Goal: Task Accomplishment & Management: Complete application form

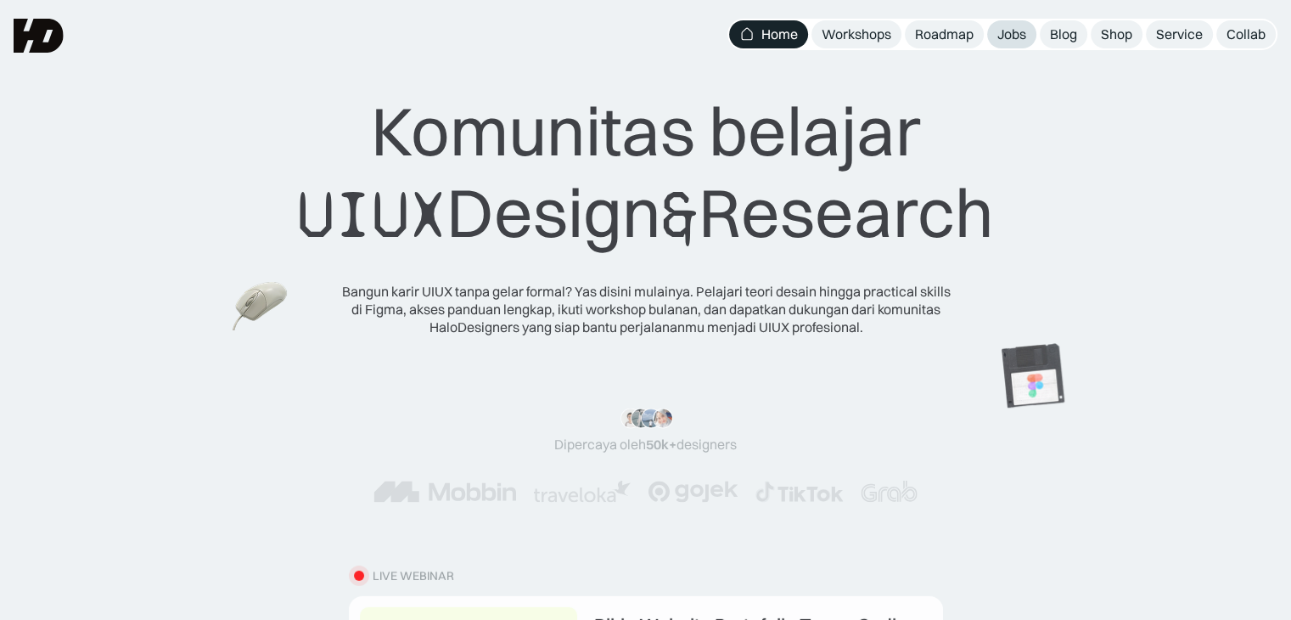
click at [1015, 31] on div "Jobs" at bounding box center [1011, 34] width 29 height 18
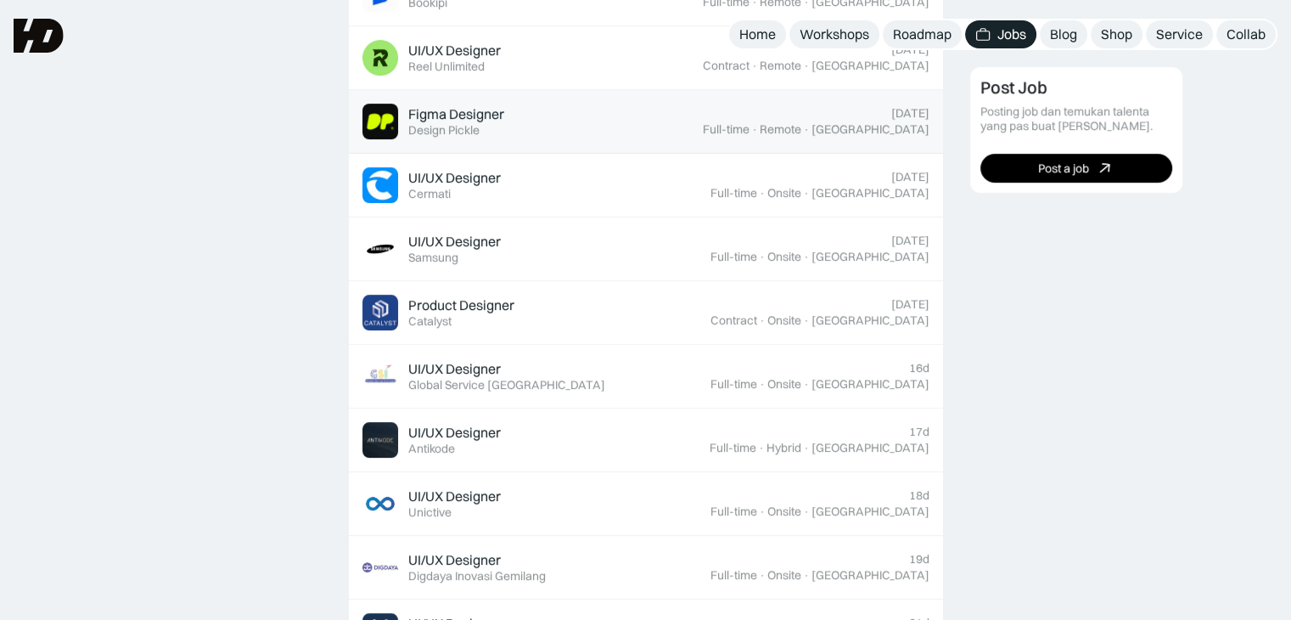
scroll to position [764, 0]
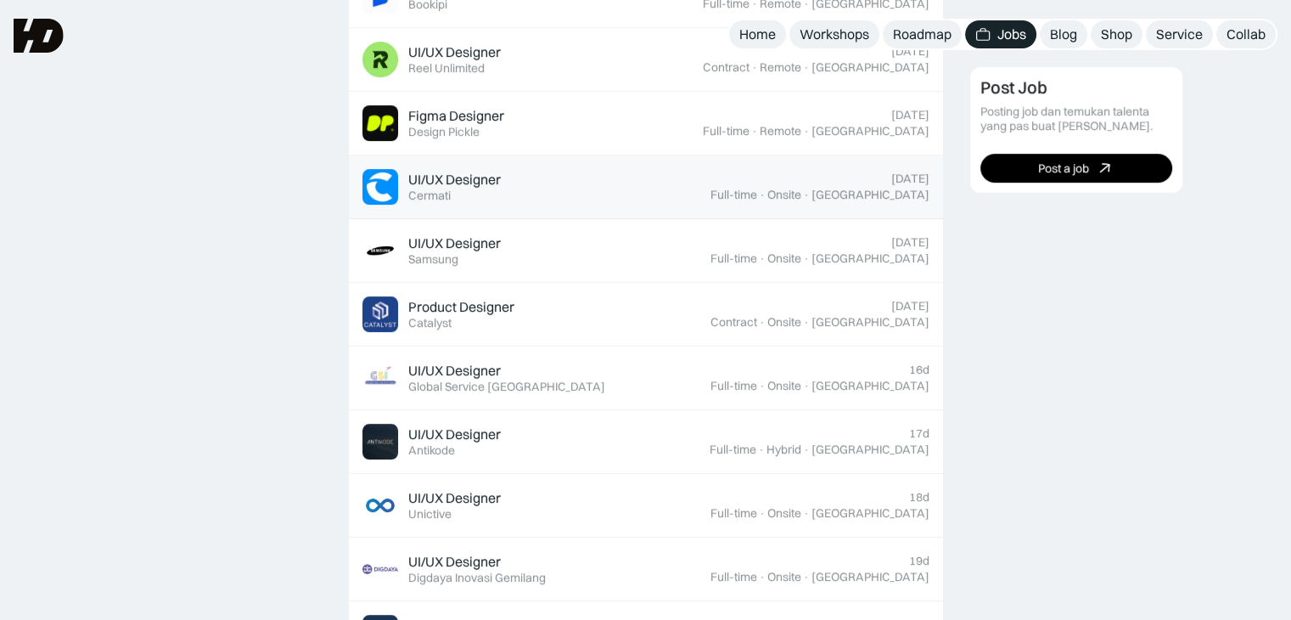
click at [553, 185] on div "UI/UX Designer Featured Cermati" at bounding box center [536, 187] width 348 height 36
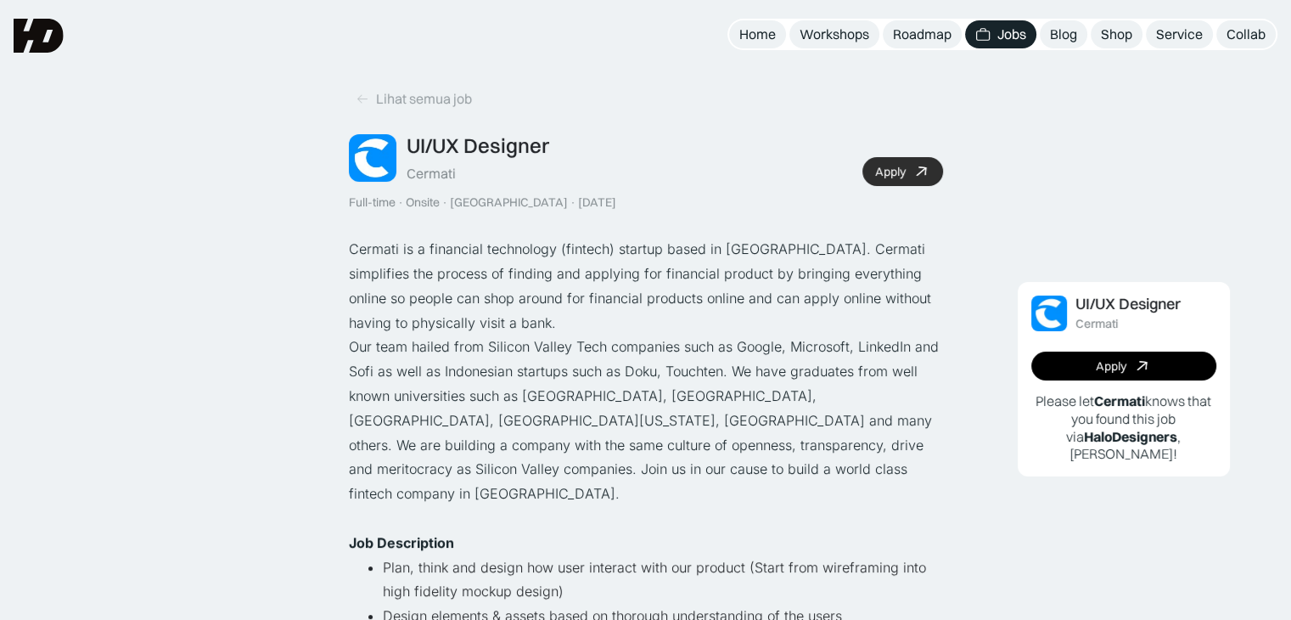
click at [883, 176] on div "Apply" at bounding box center [890, 172] width 31 height 14
